Goal: Transaction & Acquisition: Download file/media

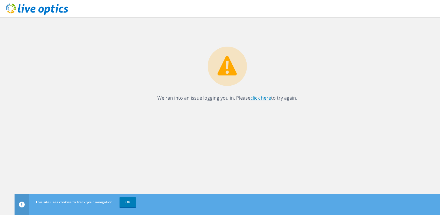
click at [263, 99] on link "click here" at bounding box center [260, 98] width 21 height 6
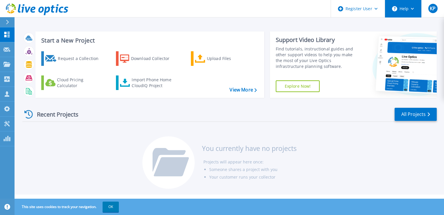
click at [415, 11] on button "Help" at bounding box center [403, 8] width 36 height 17
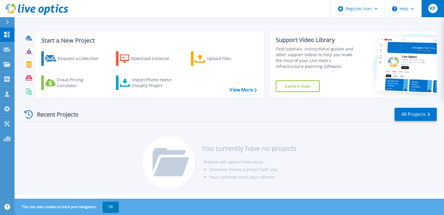
click at [430, 6] on span "KP" at bounding box center [433, 8] width 6 height 5
click at [261, 10] on header "Register User Help KP Dell User Kiran Potlacheruvu Kiran.Potlacheruvu@Dell.com …" at bounding box center [222, 8] width 444 height 17
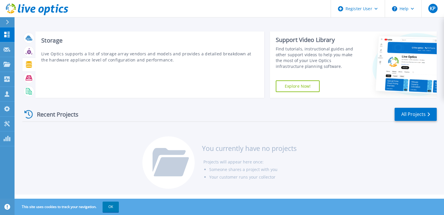
click at [31, 66] on icon at bounding box center [29, 64] width 6 height 7
click at [30, 65] on icon at bounding box center [29, 64] width 6 height 7
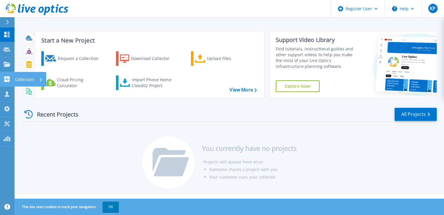
click at [26, 75] on p "Collectors" at bounding box center [24, 79] width 19 height 15
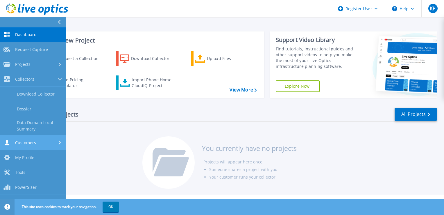
click at [37, 148] on link "Customers Customers" at bounding box center [33, 142] width 66 height 15
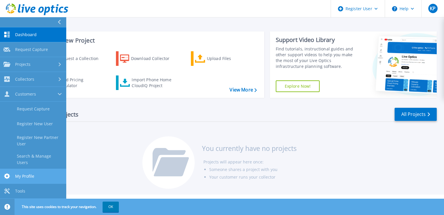
click at [35, 170] on link "My Profile My Profile" at bounding box center [33, 176] width 66 height 15
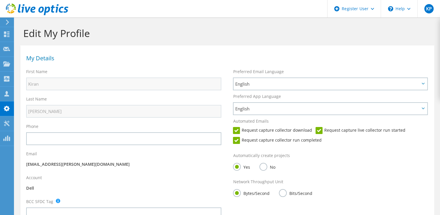
click at [8, 24] on icon at bounding box center [7, 21] width 4 height 5
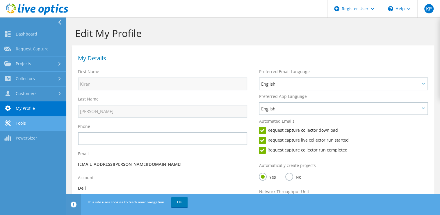
click at [23, 126] on link "Tools" at bounding box center [33, 123] width 66 height 15
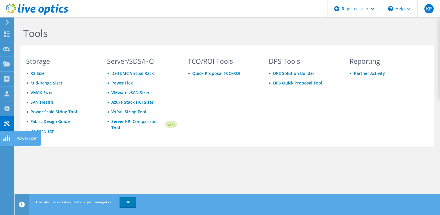
click at [8, 136] on icon at bounding box center [6, 138] width 7 height 6
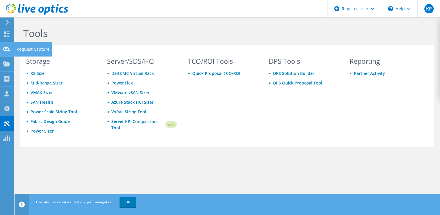
click at [7, 51] on icon at bounding box center [6, 49] width 7 height 6
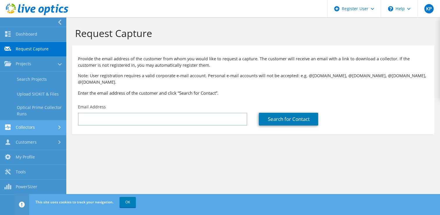
click at [49, 130] on link "Collectors" at bounding box center [33, 127] width 66 height 15
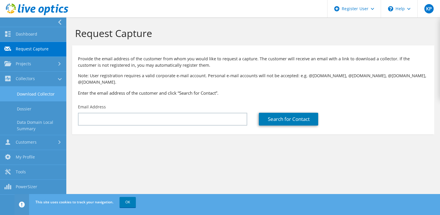
click at [48, 95] on link "Download Collector" at bounding box center [33, 93] width 66 height 15
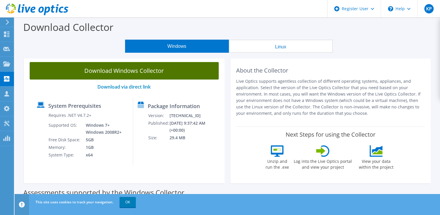
click at [133, 75] on link "Download Windows Collector" at bounding box center [124, 70] width 189 height 17
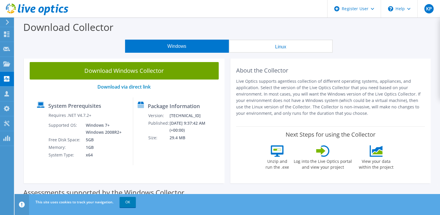
click at [265, 129] on div "Next Steps for using the Collector Unzip and run the .exe Log into the Live Opt…" at bounding box center [330, 151] width 189 height 51
click at [272, 47] on button "Linux" at bounding box center [281, 46] width 104 height 13
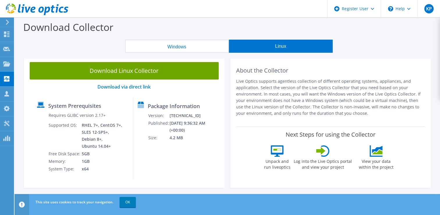
click at [200, 48] on button "Windows" at bounding box center [177, 46] width 104 height 13
